Goal: Task Accomplishment & Management: Complete application form

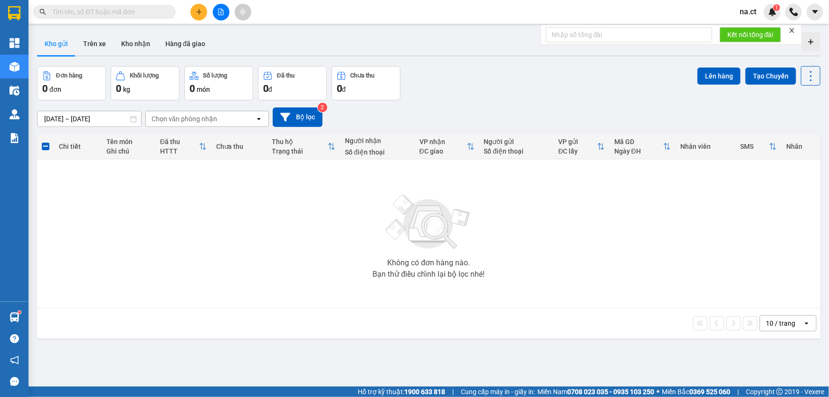
click at [101, 13] on input "text" at bounding box center [108, 12] width 112 height 10
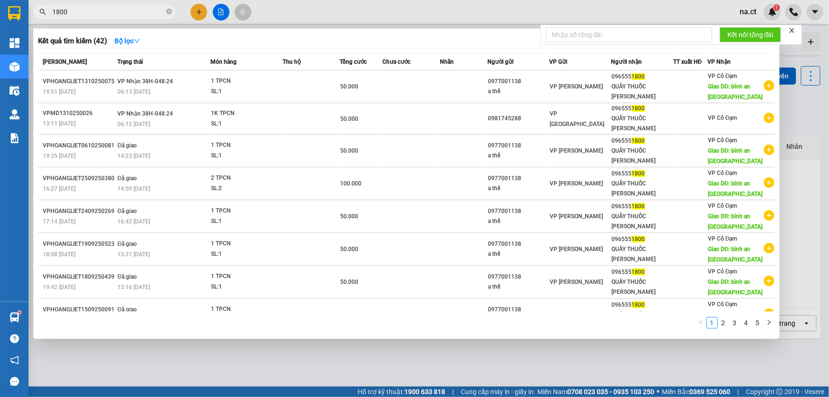
type input "1800"
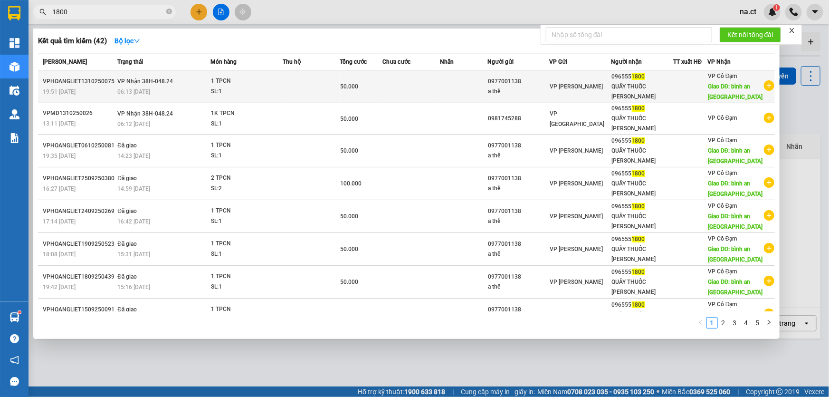
click at [288, 91] on td at bounding box center [311, 86] width 57 height 33
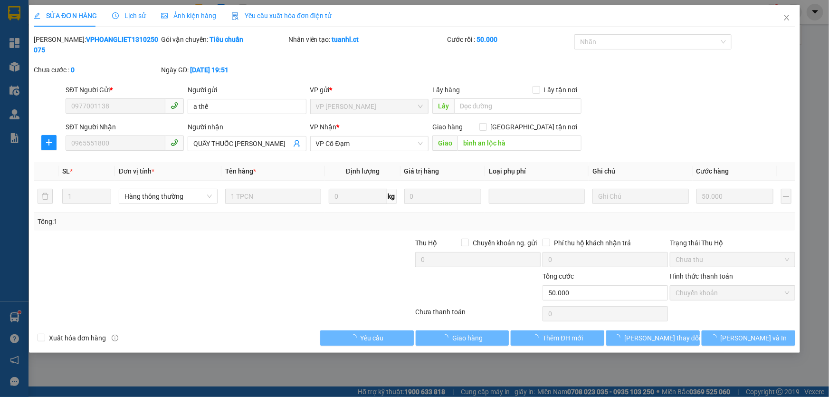
type input "0977001138"
type input "a thế"
type input "0965551800"
type input "QUẦY THUỐC [PERSON_NAME]"
type input "bình an lộc hà"
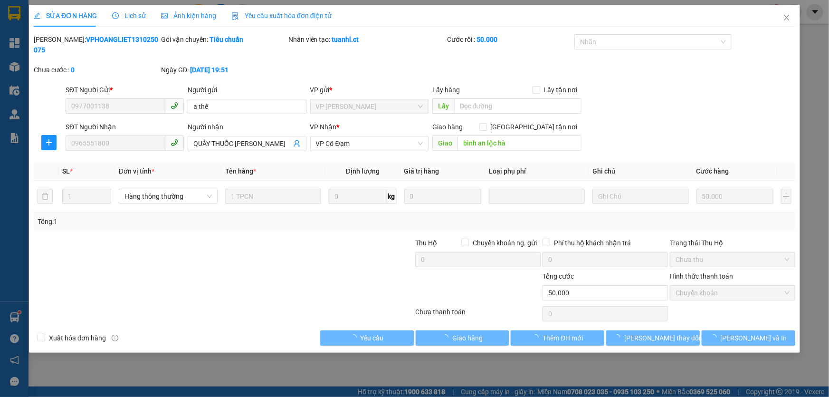
type input "0"
type input "50.000"
click at [136, 13] on span "Lịch sử" at bounding box center [129, 16] width 34 height 8
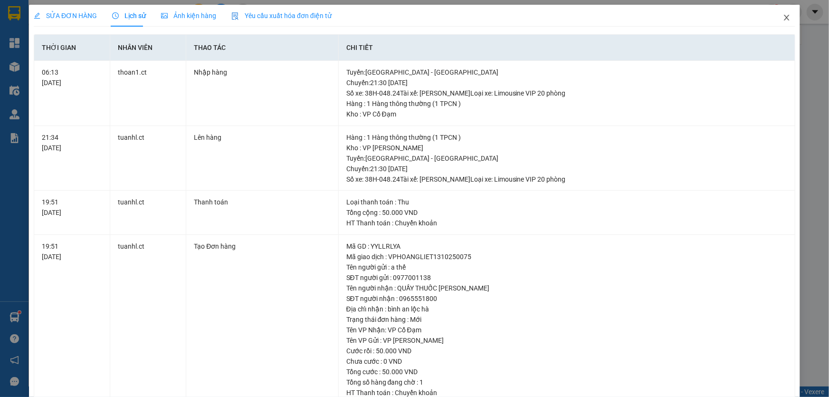
click at [783, 15] on icon "close" at bounding box center [787, 18] width 8 height 8
